Goal: Task Accomplishment & Management: Manage account settings

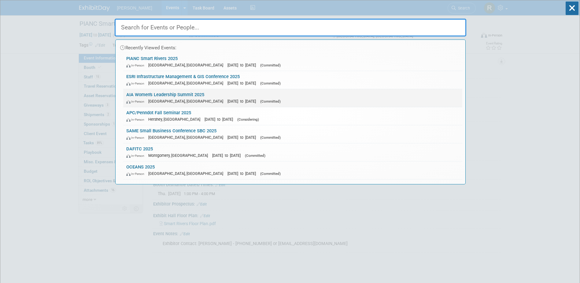
click at [154, 98] on div "In-Person [GEOGRAPHIC_DATA], [GEOGRAPHIC_DATA] [DATE] to [DATE] (Committed)" at bounding box center [292, 101] width 333 height 6
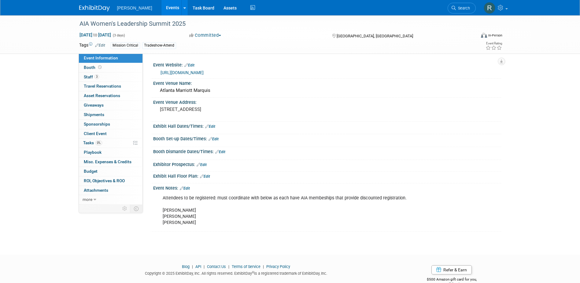
click at [183, 71] on link "https://www.aia.org/community/events/womens-leadership-summit-2025" at bounding box center [182, 72] width 43 height 5
click at [184, 71] on link "https://www.aia.org/community/events/womens-leadership-summit-2025" at bounding box center [182, 72] width 43 height 5
click at [99, 78] on span "Staff 3" at bounding box center [91, 76] width 15 height 5
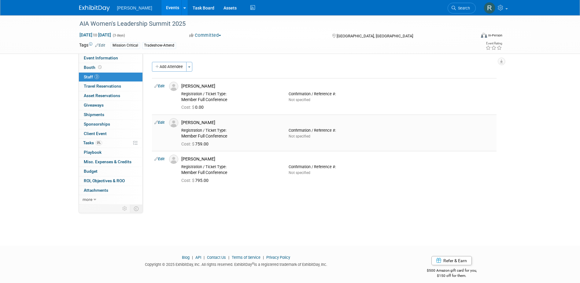
click at [162, 123] on link "Edit" at bounding box center [159, 122] width 10 height 4
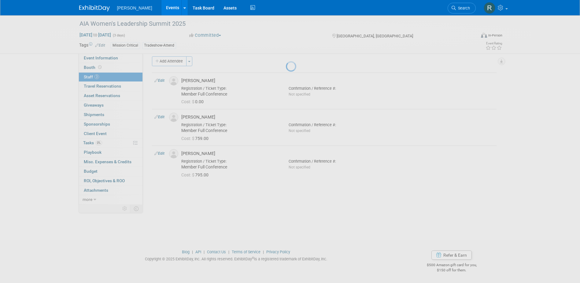
select select "668cdb08-e3c0-4f8a-8e47-68ba27d2f396"
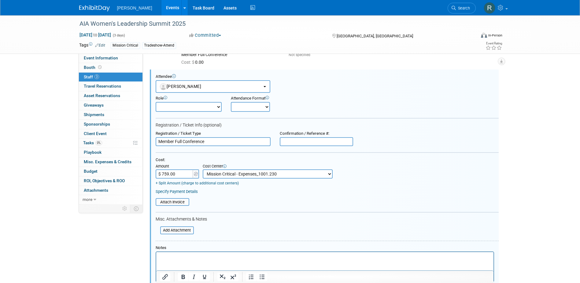
click at [178, 177] on input "$ 759.00" at bounding box center [175, 173] width 38 height 9
click at [178, 176] on input "$ 759.00" at bounding box center [175, 173] width 38 height 9
type input "$ 689.00"
click at [184, 191] on link "Specify Payment Details" at bounding box center [177, 191] width 42 height 5
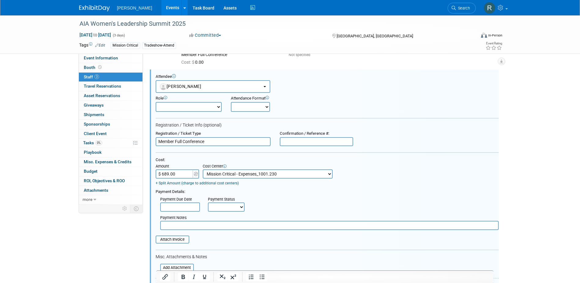
drag, startPoint x: 183, startPoint y: 206, endPoint x: 188, endPoint y: 213, distance: 8.9
click at [183, 206] on input "text" at bounding box center [180, 206] width 40 height 9
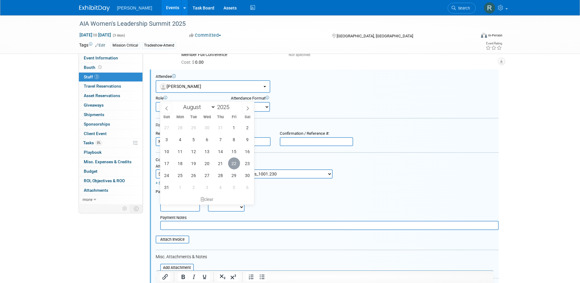
click at [235, 162] on span "22" at bounding box center [234, 163] width 12 height 12
type input "Aug 22, 2025"
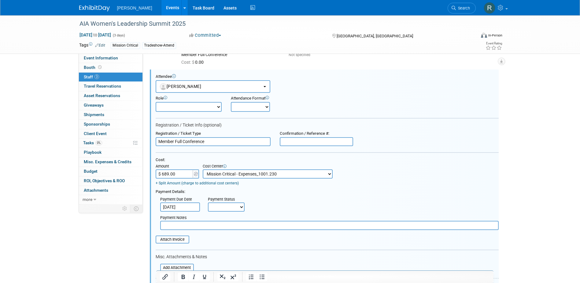
drag, startPoint x: 226, startPoint y: 208, endPoint x: 226, endPoint y: 213, distance: 4.9
click at [226, 208] on select "Not Paid Yet Partially Paid Paid in Full" at bounding box center [226, 206] width 37 height 9
select select "1"
click at [208, 202] on select "Not Paid Yet Partially Paid Paid in Full" at bounding box center [226, 206] width 37 height 9
click at [231, 228] on input "text" at bounding box center [329, 225] width 339 height 9
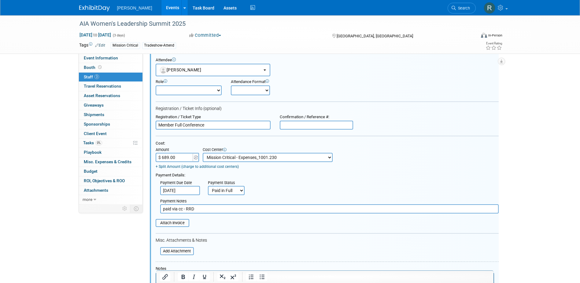
scroll to position [76, 0]
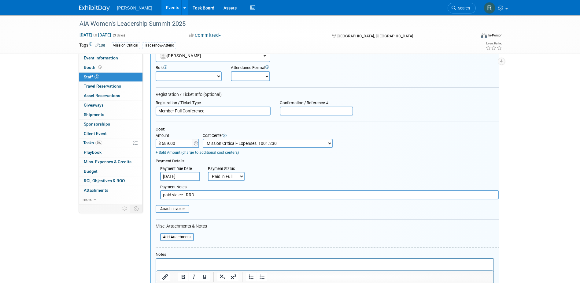
type input "paid via cc - RRD"
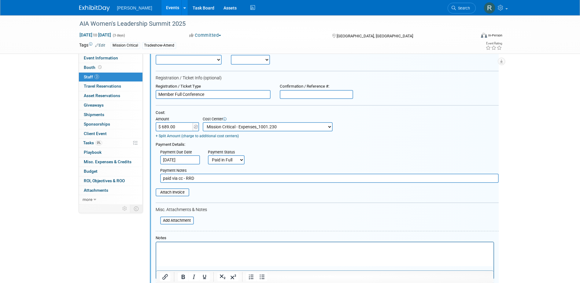
scroll to position [106, 0]
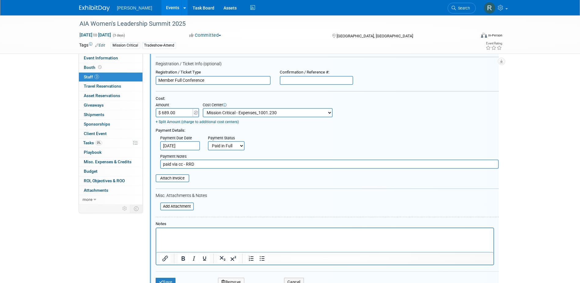
drag, startPoint x: 421, startPoint y: 453, endPoint x: 265, endPoint y: 232, distance: 270.5
click at [265, 232] on p "Rich Text Area. Press ALT-0 for help." at bounding box center [325, 233] width 330 height 6
click at [176, 113] on input "$ 689.00" at bounding box center [175, 112] width 38 height 9
type input "$ 709.67"
click at [181, 236] on html at bounding box center [324, 232] width 337 height 9
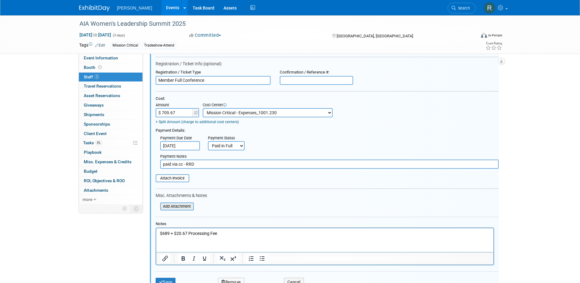
click at [180, 206] on input "file" at bounding box center [157, 206] width 73 height 7
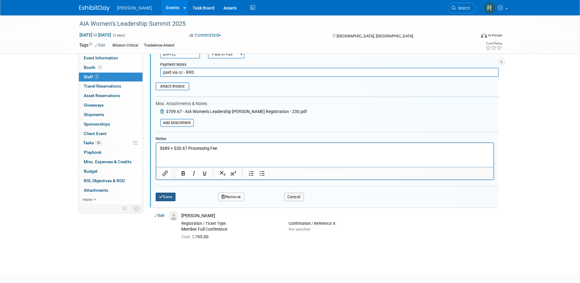
click at [170, 196] on button "Save" at bounding box center [166, 196] width 20 height 9
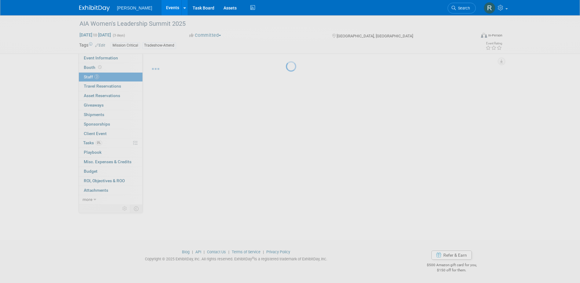
scroll to position [19, 0]
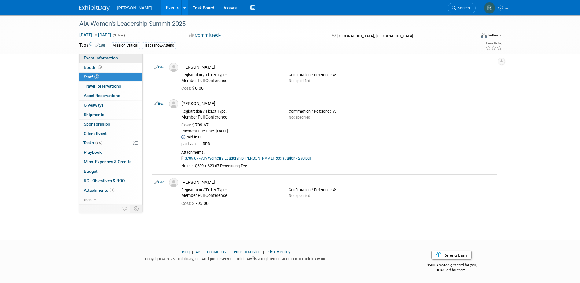
click at [104, 55] on span "Event Information" at bounding box center [101, 57] width 34 height 5
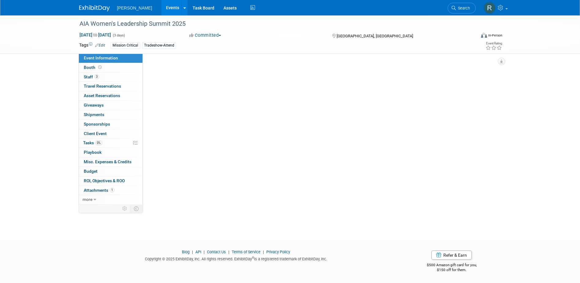
scroll to position [0, 0]
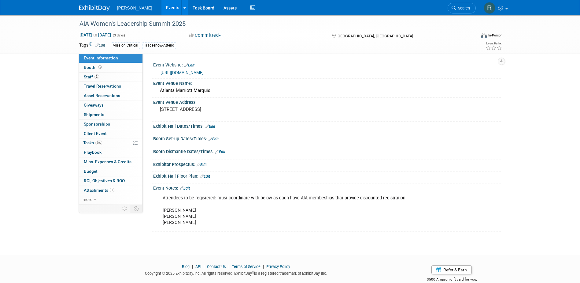
click at [200, 72] on link "https://www.aia.org/community/events/womens-leadership-summit-2025" at bounding box center [182, 72] width 43 height 5
click at [92, 79] on span "Staff 3" at bounding box center [91, 76] width 15 height 5
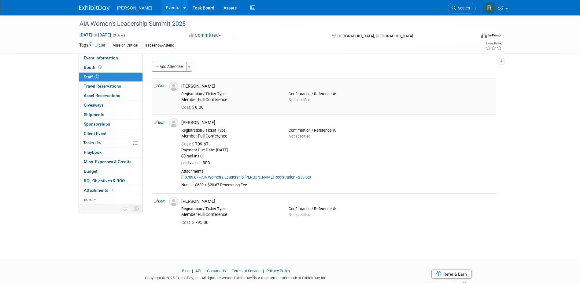
click at [164, 84] on link "Edit" at bounding box center [159, 86] width 10 height 4
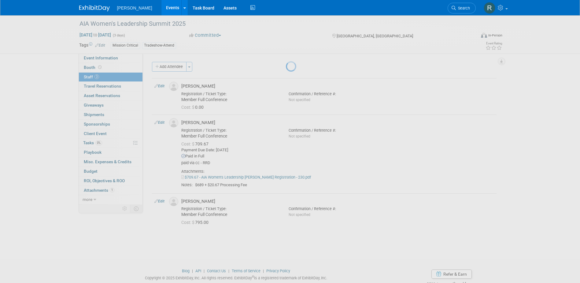
select select "700d74d3-d982-4e52-859b-c2320396df02"
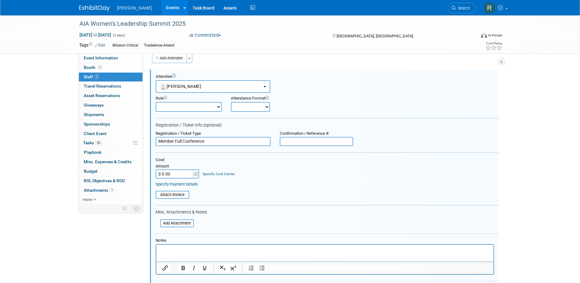
click at [178, 174] on input "$ 0.00" at bounding box center [175, 173] width 38 height 9
type input "$ 709.67"
click at [193, 248] on p "Rich Text Area. Press ALT-0 for help." at bounding box center [325, 250] width 330 height 6
click at [222, 171] on div "Specify Cost Center" at bounding box center [219, 171] width 32 height 11
click at [221, 173] on link "Specify Cost Center" at bounding box center [219, 174] width 32 height 4
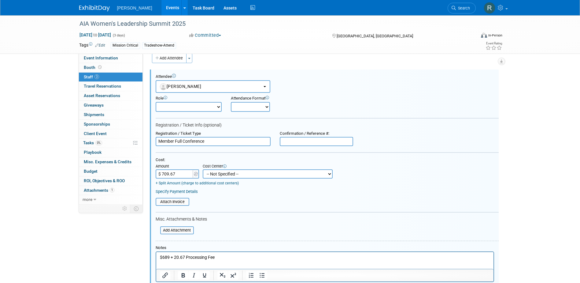
click at [229, 177] on select "-- Not Specified -- Advisory Services - Expenses_1001.502 Aerial Acquisition - …" at bounding box center [268, 173] width 130 height 9
select select "18966272"
click at [203, 169] on select "-- Not Specified -- Advisory Services - Expenses_1001.502 Aerial Acquisition - …" at bounding box center [268, 173] width 130 height 9
click at [186, 193] on link "Specify Payment Details" at bounding box center [177, 191] width 42 height 5
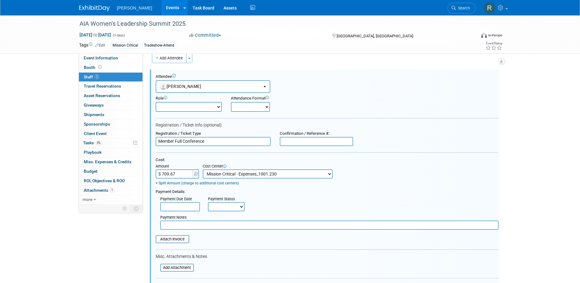
click at [178, 206] on input "text" at bounding box center [180, 206] width 40 height 9
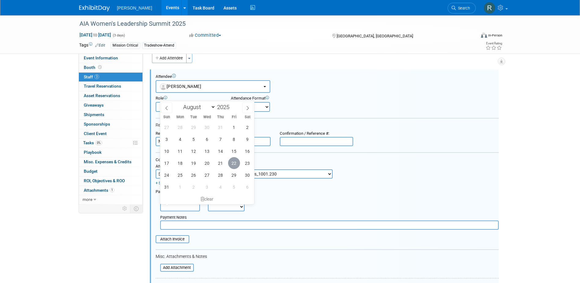
drag, startPoint x: 235, startPoint y: 165, endPoint x: 227, endPoint y: 188, distance: 25.0
click at [236, 165] on span "22" at bounding box center [234, 163] width 12 height 12
type input "Aug 22, 2025"
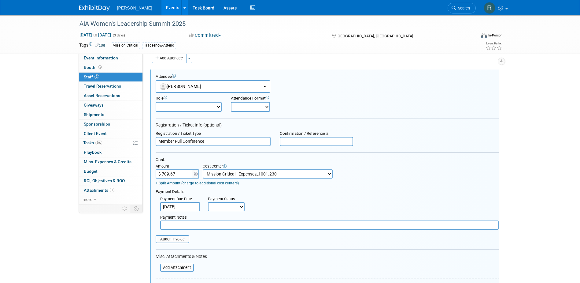
drag, startPoint x: 225, startPoint y: 206, endPoint x: 227, endPoint y: 213, distance: 7.2
click at [225, 206] on select "Not Paid Yet Partially Paid Paid in Full" at bounding box center [226, 206] width 37 height 9
select select "1"
click at [208, 202] on select "Not Paid Yet Partially Paid Paid in Full" at bounding box center [226, 206] width 37 height 9
click at [229, 225] on input "text" at bounding box center [329, 224] width 339 height 9
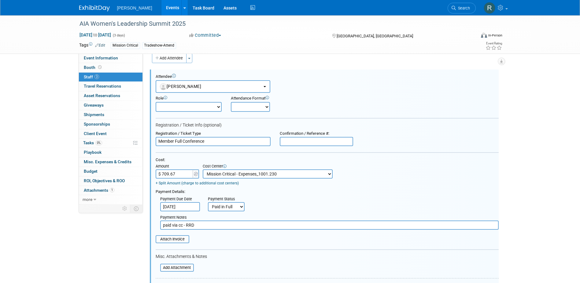
type input "paid via cc - RRD"
click at [184, 238] on input "file" at bounding box center [152, 238] width 73 height 7
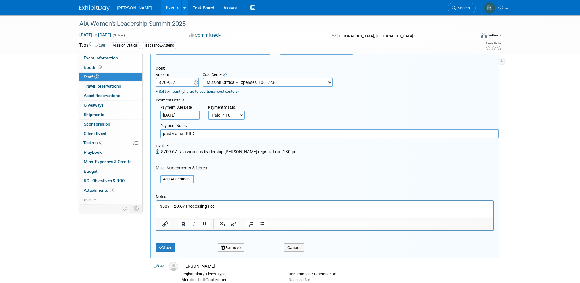
scroll to position [100, 0]
click at [166, 248] on button "Save" at bounding box center [166, 247] width 20 height 9
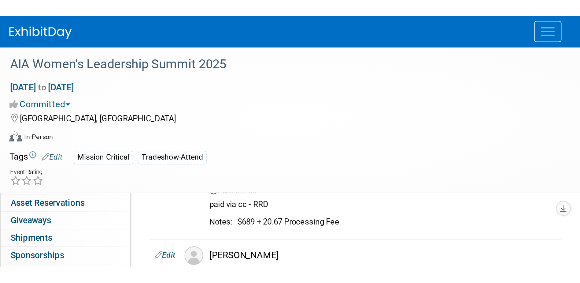
scroll to position [47, 0]
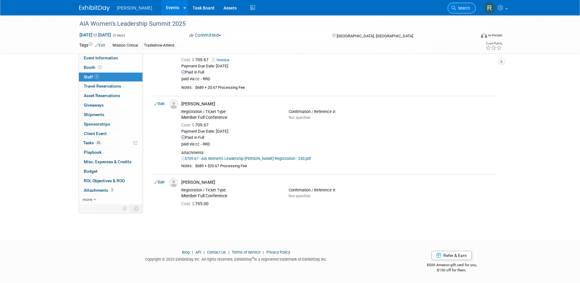
click at [464, 7] on span "Search" at bounding box center [463, 8] width 14 height 5
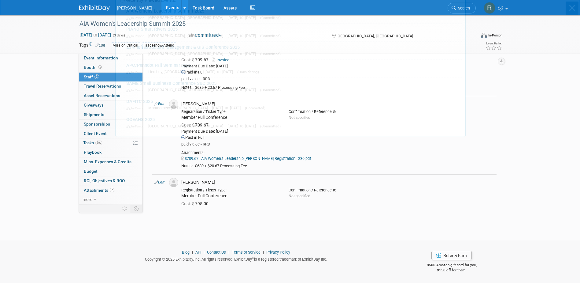
scroll to position [0, 0]
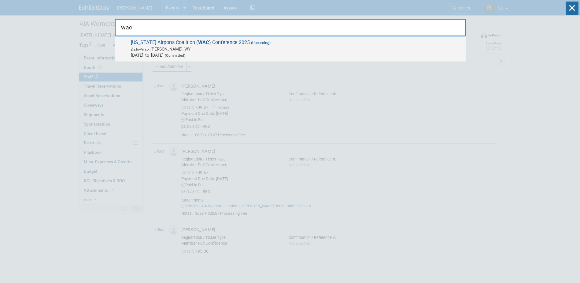
type input "wac"
click at [165, 56] on span "Oct 14, 2025 to Oct 17, 2025 (Committed)" at bounding box center [297, 55] width 332 height 6
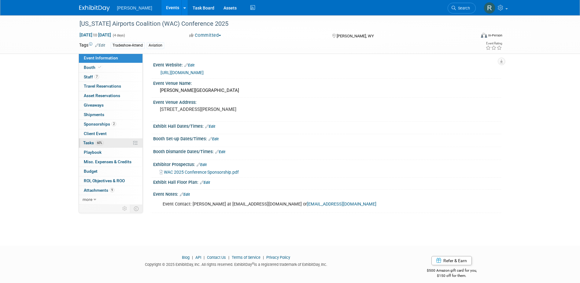
click at [96, 142] on span "60%" at bounding box center [99, 142] width 8 height 5
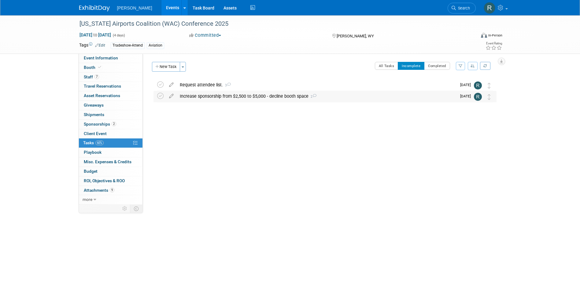
click at [193, 97] on div "Increase sponsorship from $2,500 to $5,000 - decline booth space 2" at bounding box center [317, 96] width 280 height 10
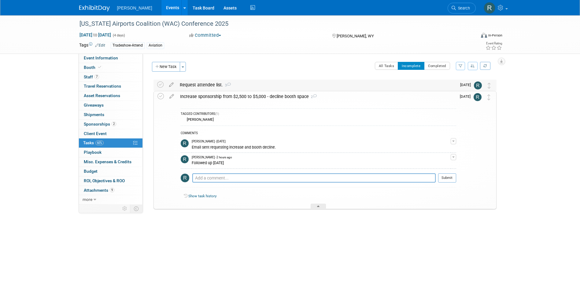
click at [201, 83] on div "Request attendee list. 3" at bounding box center [317, 85] width 280 height 10
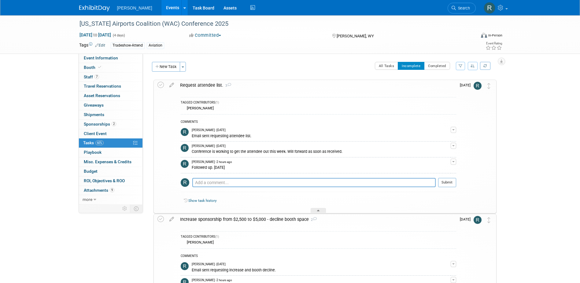
click at [193, 83] on div "Request attendee list. 3" at bounding box center [316, 85] width 279 height 10
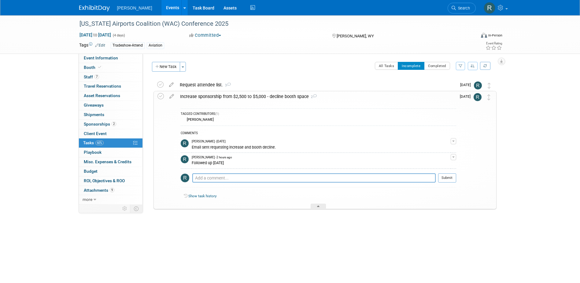
click at [202, 97] on div "Increase sponsorship from $2,500 to $5,000 - decline booth space 2" at bounding box center [316, 96] width 279 height 10
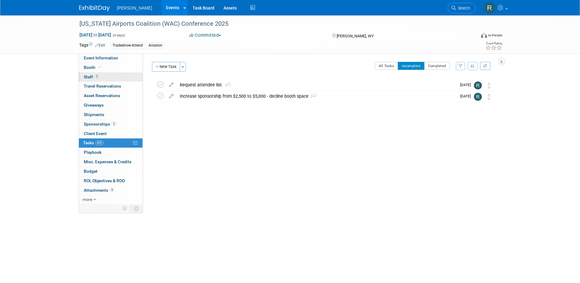
click at [93, 77] on span "Staff 7" at bounding box center [91, 76] width 15 height 5
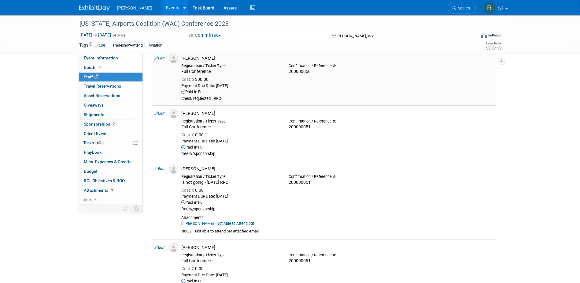
scroll to position [153, 0]
